Goal: Transaction & Acquisition: Purchase product/service

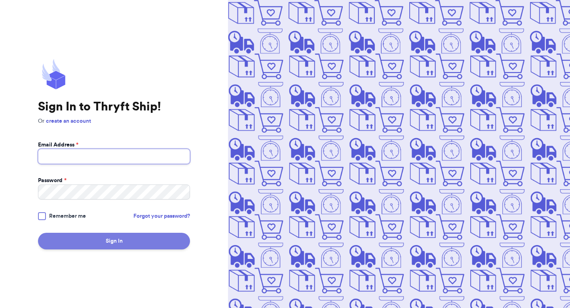
type input "agarces9721@gmail.com"
click at [100, 240] on button "Sign In" at bounding box center [114, 241] width 152 height 17
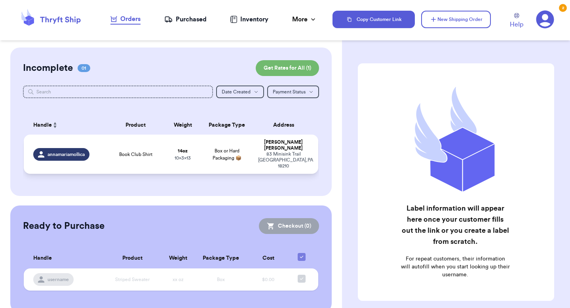
click at [167, 155] on td "14 oz 10 x 3 x 13" at bounding box center [182, 154] width 35 height 39
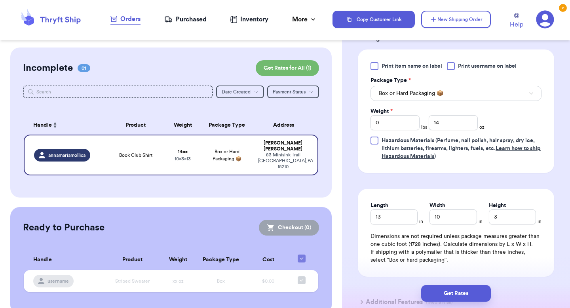
scroll to position [348, 0]
click at [461, 291] on button "Get Rates" at bounding box center [456, 293] width 70 height 17
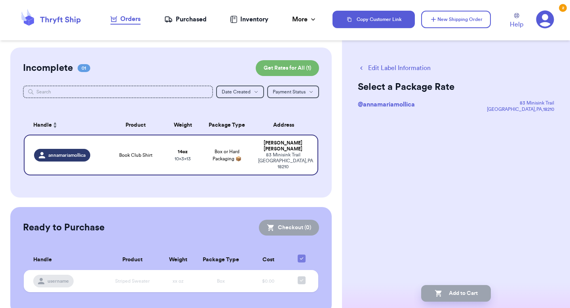
scroll to position [0, 0]
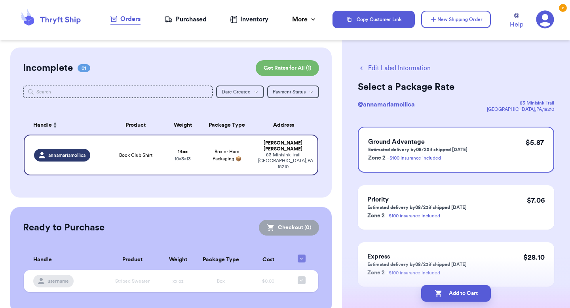
click at [547, 22] on icon at bounding box center [546, 20] width 18 height 18
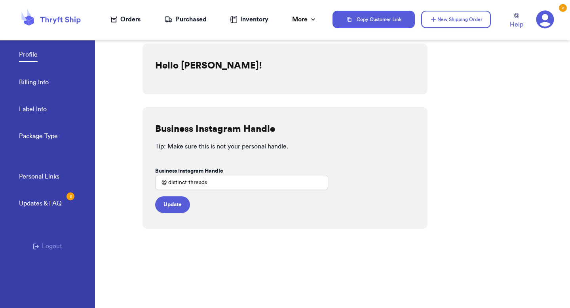
click at [38, 82] on link "Billing Info" at bounding box center [34, 83] width 30 height 11
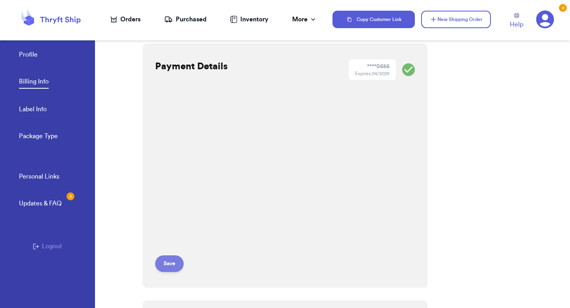
click at [162, 265] on button "Save" at bounding box center [169, 263] width 29 height 17
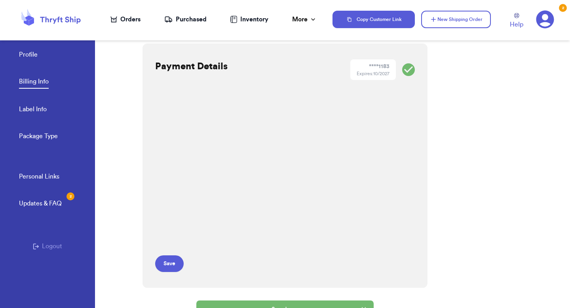
click at [57, 21] on icon at bounding box center [50, 19] width 63 height 21
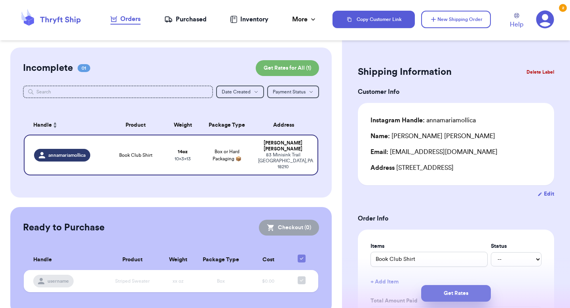
click at [445, 299] on button "Get Rates" at bounding box center [456, 293] width 70 height 17
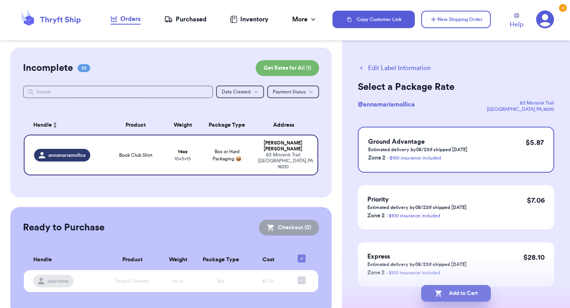
click at [447, 295] on button "Add to Cart" at bounding box center [456, 293] width 70 height 17
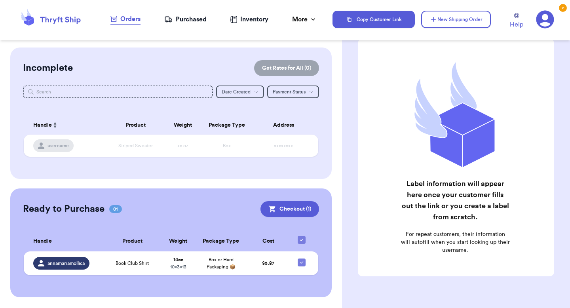
scroll to position [36, 0]
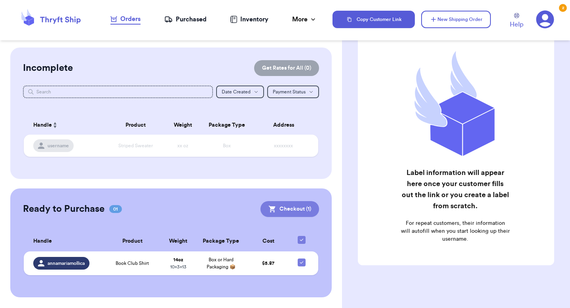
click at [314, 214] on button "Checkout ( 1 )" at bounding box center [290, 209] width 59 height 16
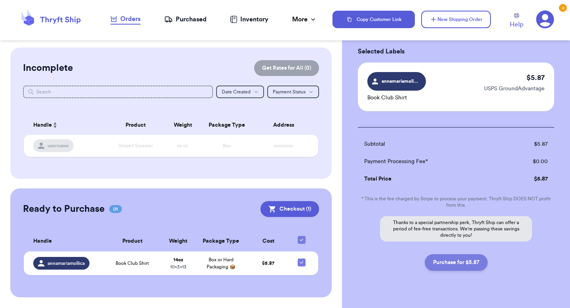
click at [436, 269] on button "Purchase for $5.87" at bounding box center [456, 262] width 63 height 17
checkbox input "false"
checkbox input "true"
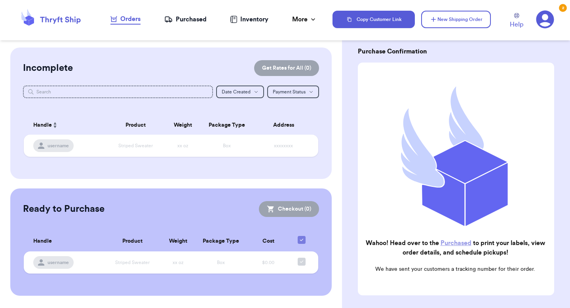
click at [199, 21] on div "Purchased" at bounding box center [185, 20] width 42 height 10
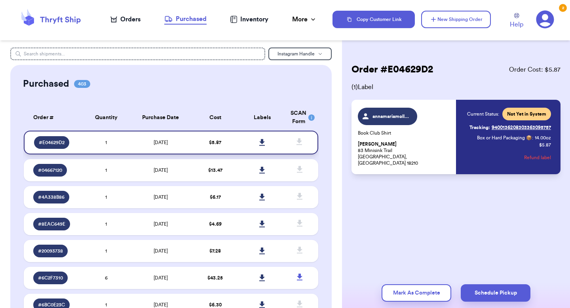
click at [259, 143] on icon at bounding box center [262, 142] width 6 height 7
